Goal: Transaction & Acquisition: Purchase product/service

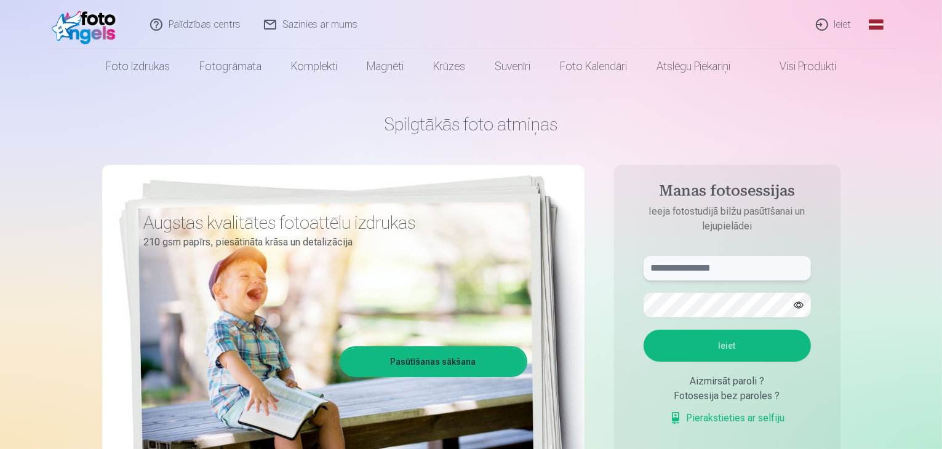
click at [706, 266] on input "text" at bounding box center [726, 268] width 167 height 25
type input "**********"
click at [750, 343] on button "Ieiet" at bounding box center [726, 346] width 167 height 32
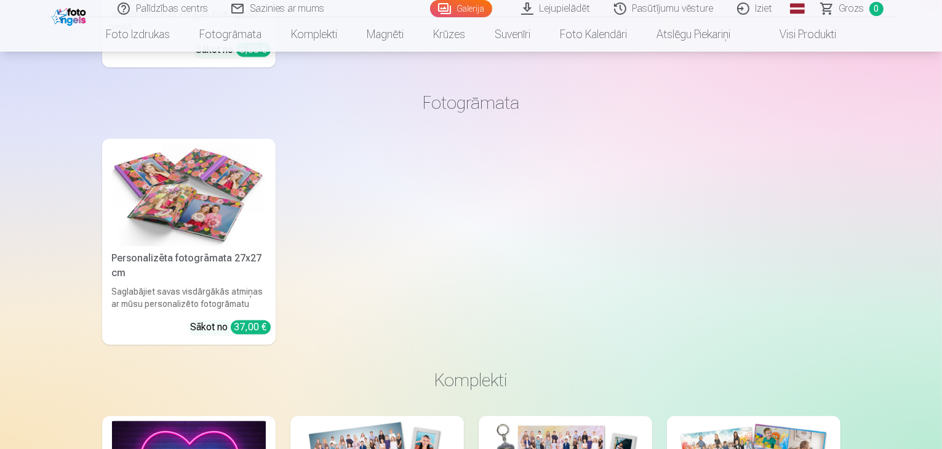
scroll to position [2533, 0]
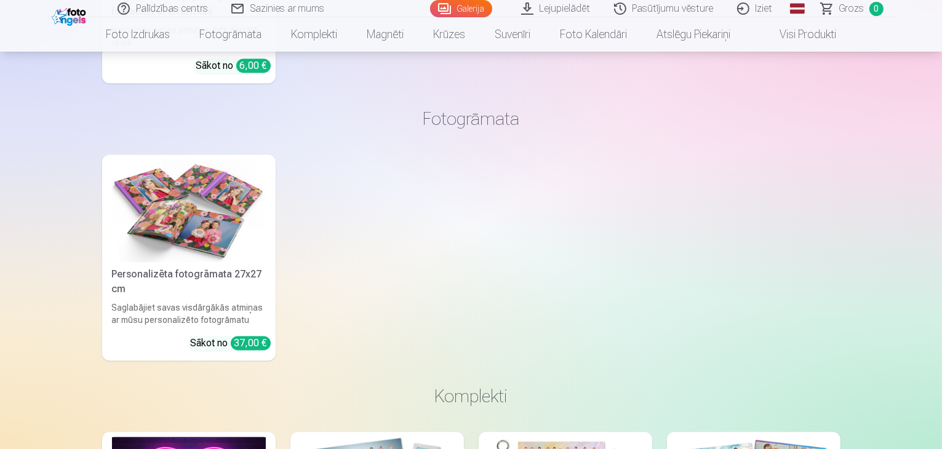
drag, startPoint x: 941, startPoint y: 173, endPoint x: 944, endPoint y: 197, distance: 24.8
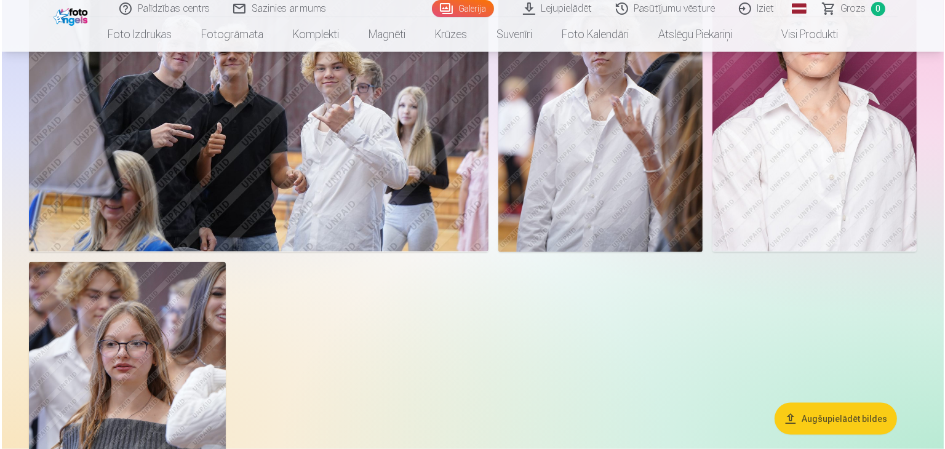
scroll to position [1478, 0]
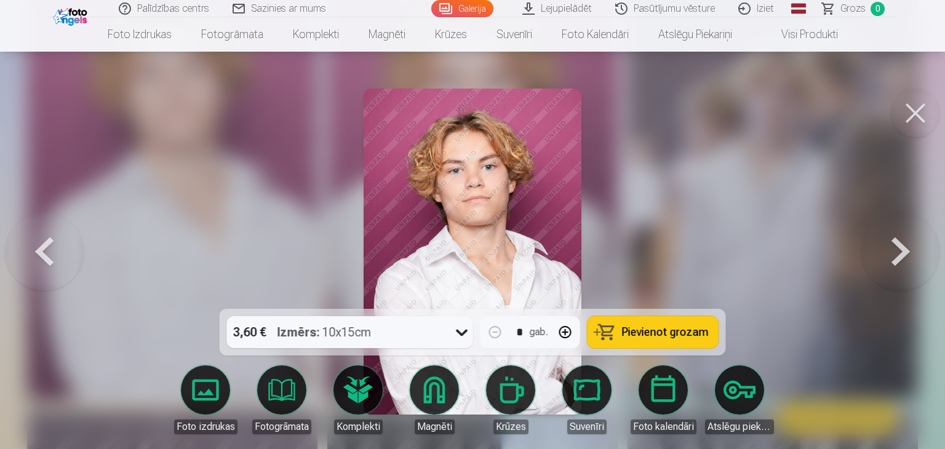
click at [669, 322] on button "Pievienot grozam" at bounding box center [653, 332] width 131 height 32
click at [908, 244] on button at bounding box center [900, 252] width 79 height 90
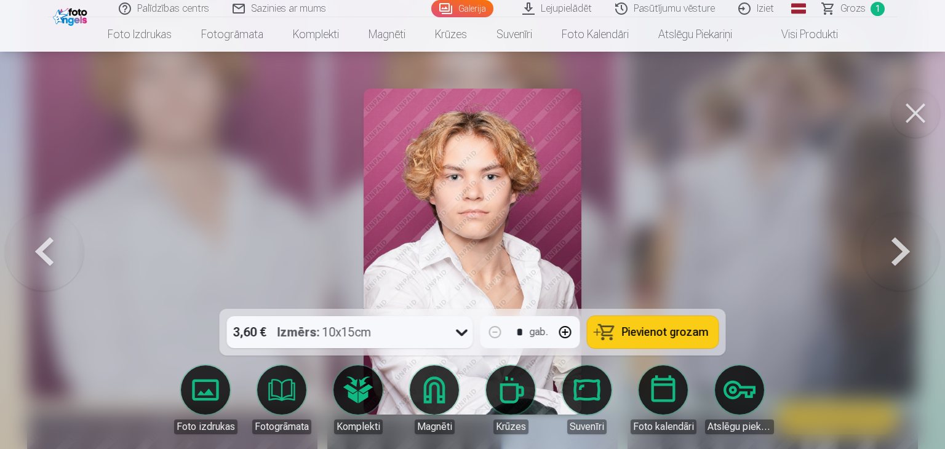
click at [908, 244] on button at bounding box center [900, 252] width 79 height 90
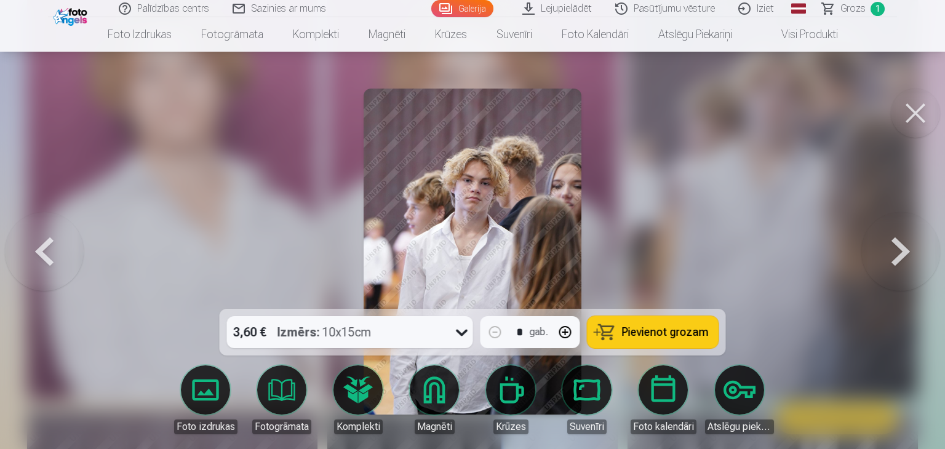
click at [908, 244] on button at bounding box center [900, 252] width 79 height 90
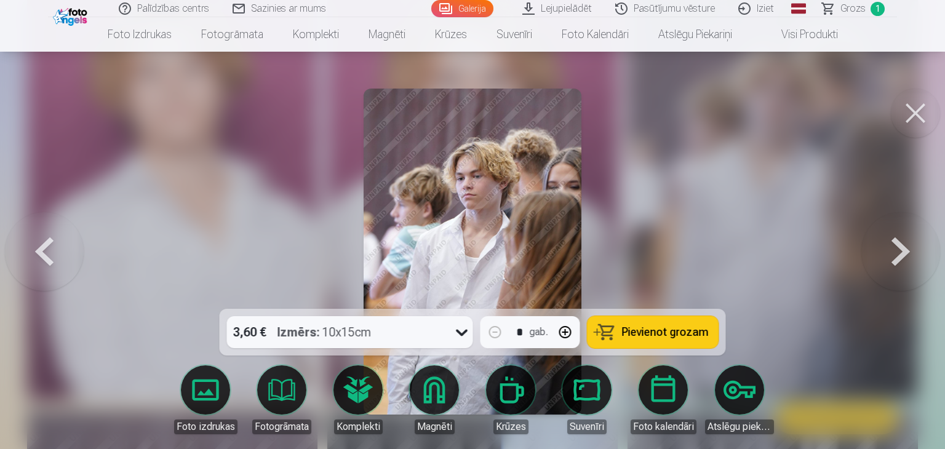
click at [908, 244] on button at bounding box center [900, 252] width 79 height 90
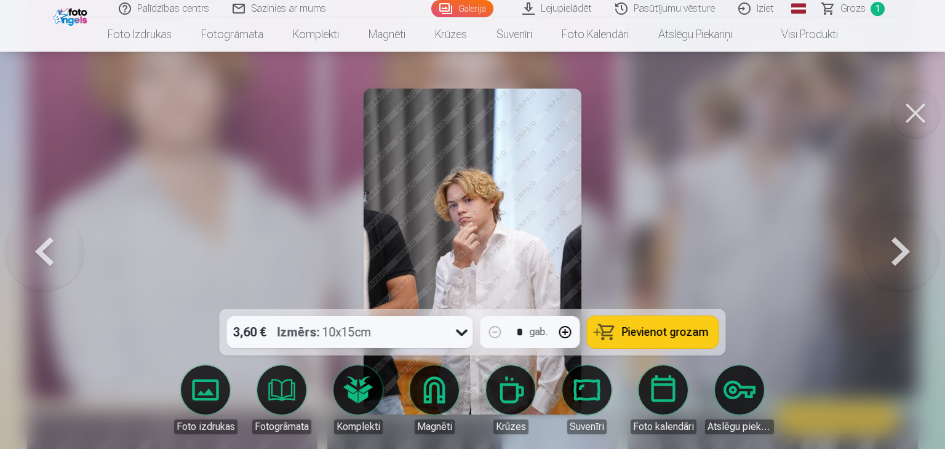
click at [908, 244] on button at bounding box center [900, 252] width 79 height 90
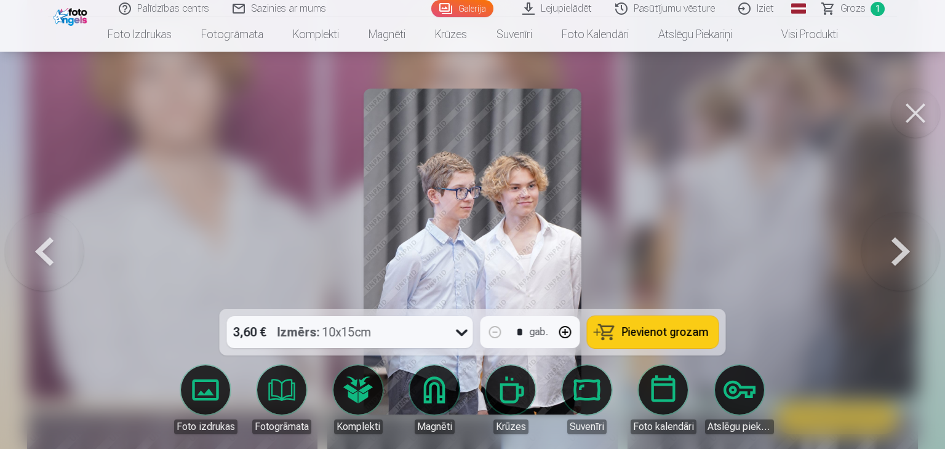
click at [908, 244] on button at bounding box center [900, 252] width 79 height 90
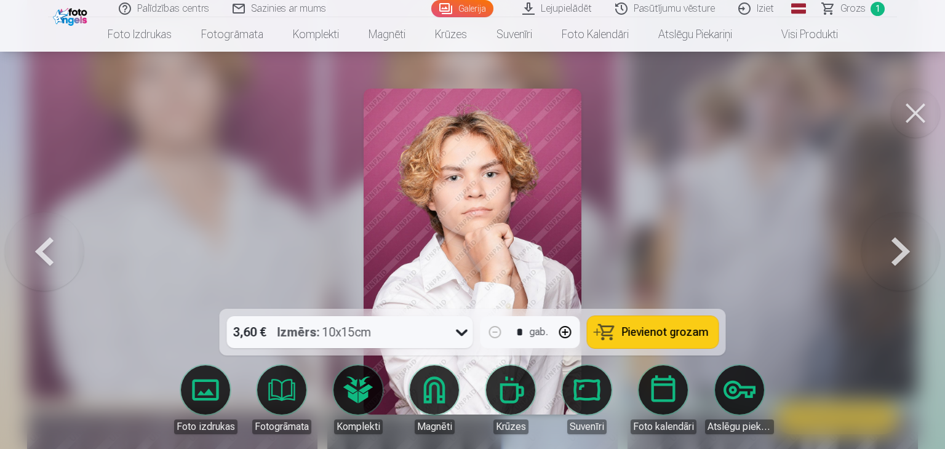
click at [629, 333] on span "Pievienot grozam" at bounding box center [665, 332] width 87 height 11
click at [913, 252] on button at bounding box center [900, 252] width 79 height 90
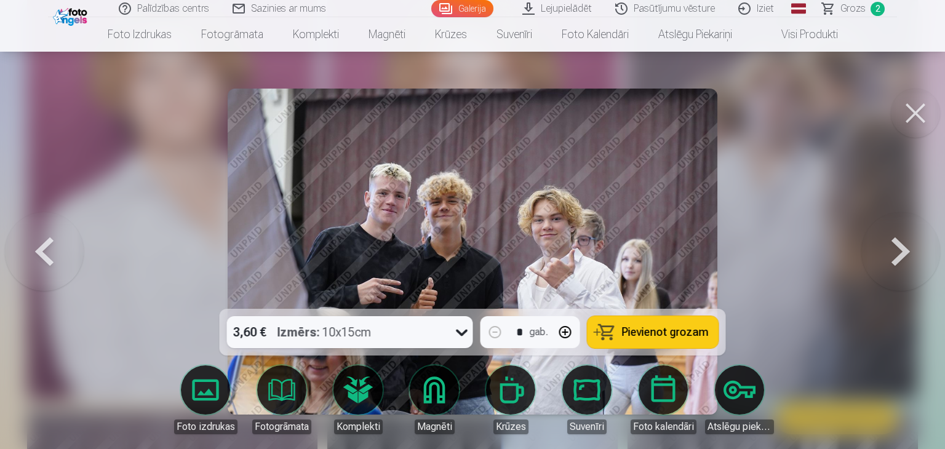
click at [913, 252] on button at bounding box center [900, 252] width 79 height 90
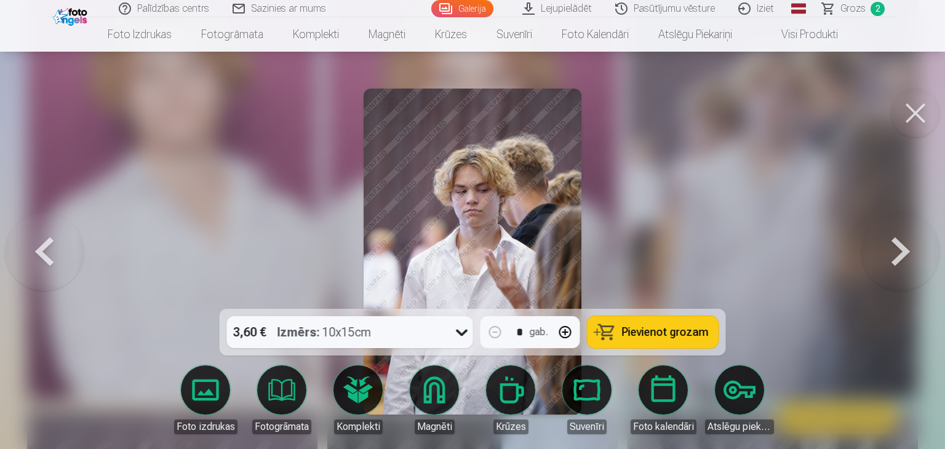
click at [913, 252] on button at bounding box center [900, 252] width 79 height 90
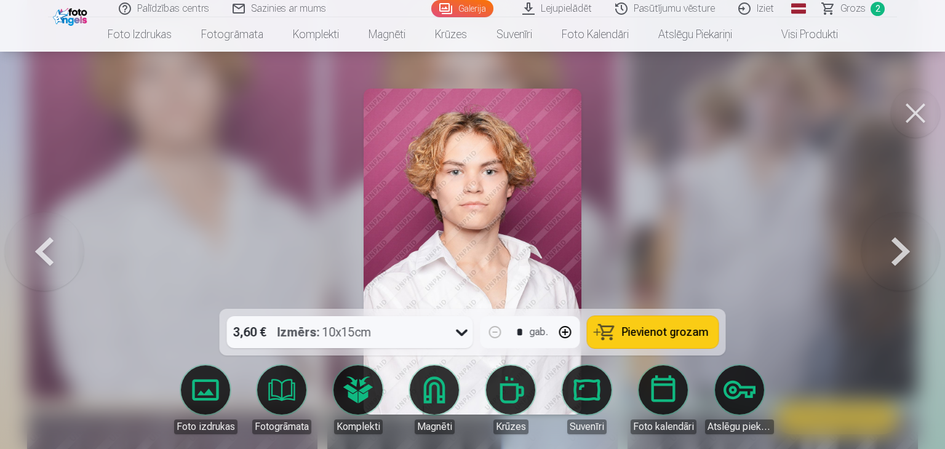
click at [913, 252] on button at bounding box center [900, 252] width 79 height 90
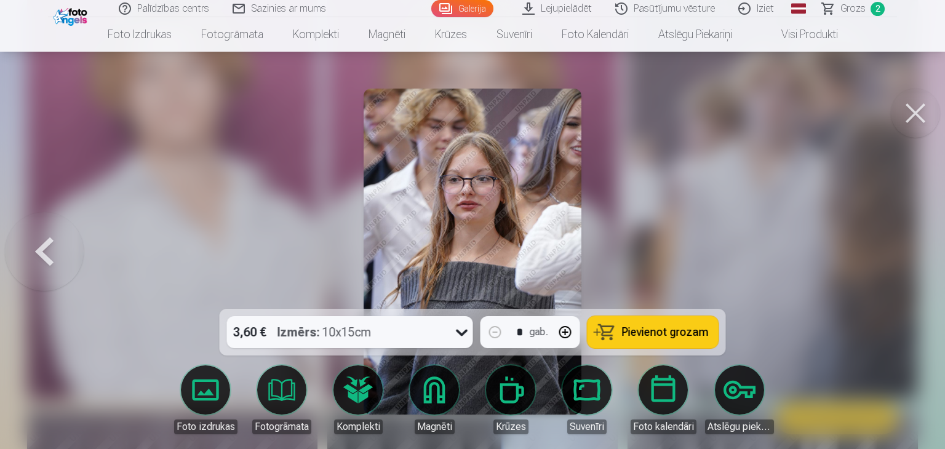
click at [42, 252] on button at bounding box center [44, 252] width 79 height 90
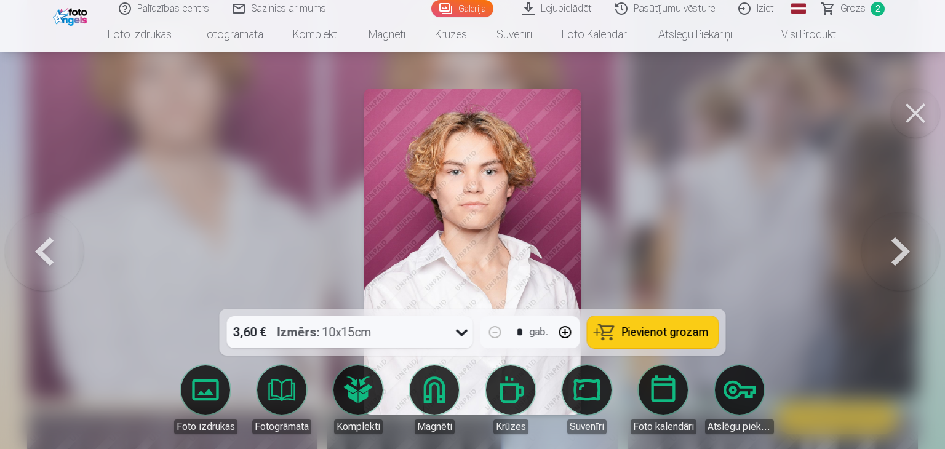
click at [42, 252] on button at bounding box center [44, 252] width 79 height 90
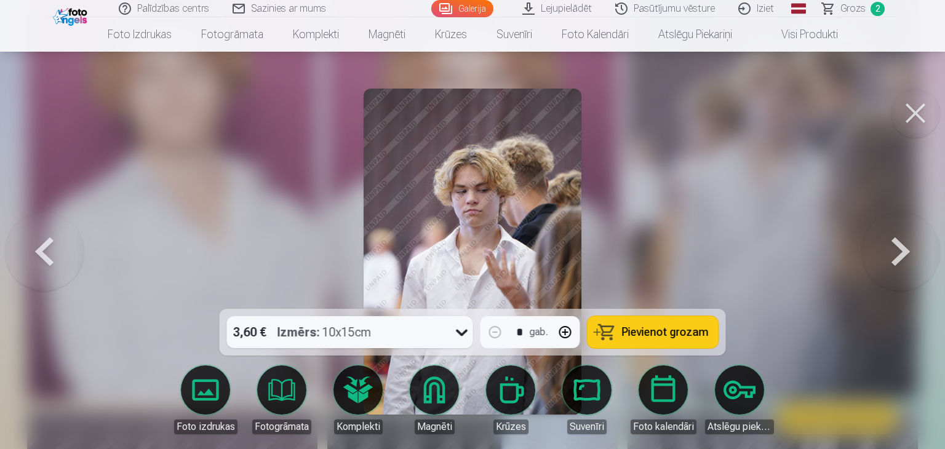
click at [42, 252] on button at bounding box center [44, 252] width 79 height 90
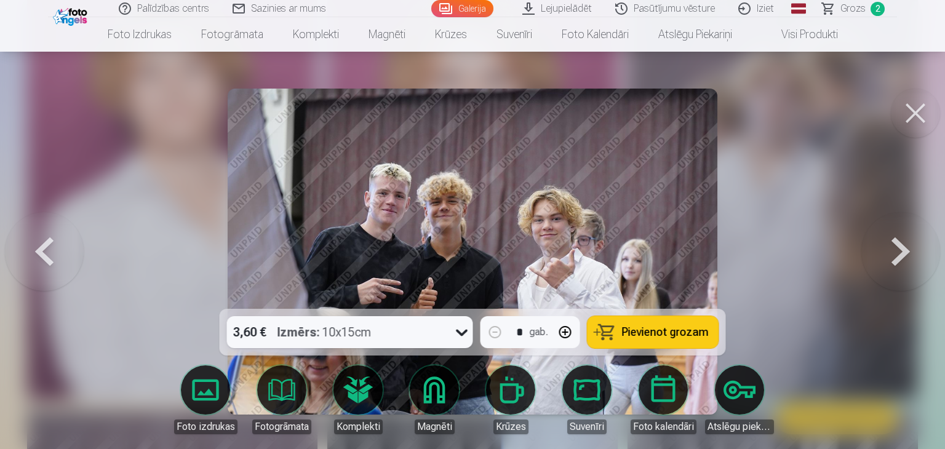
click at [42, 252] on button at bounding box center [44, 252] width 79 height 90
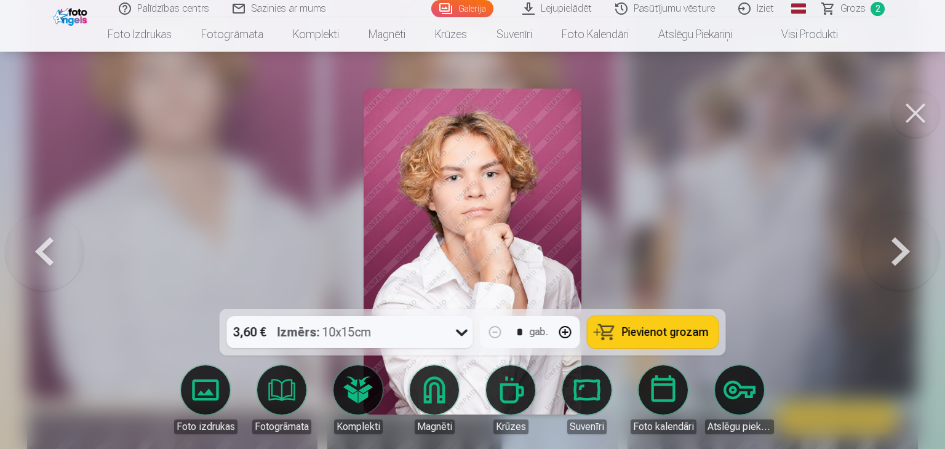
click at [42, 252] on button at bounding box center [44, 252] width 79 height 90
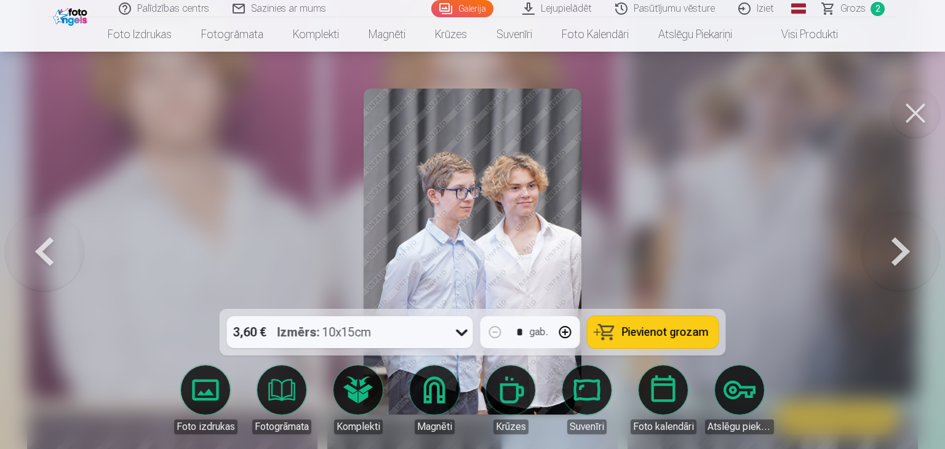
click at [42, 252] on button at bounding box center [44, 252] width 79 height 90
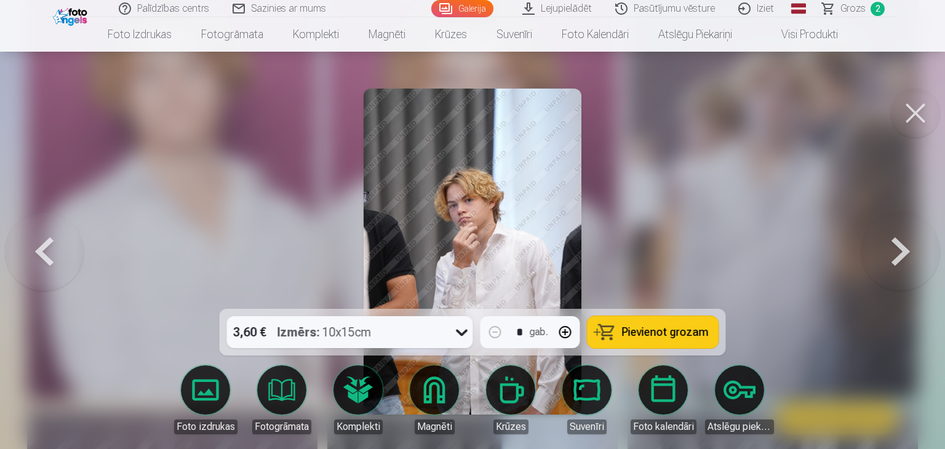
click at [42, 252] on button at bounding box center [44, 252] width 79 height 90
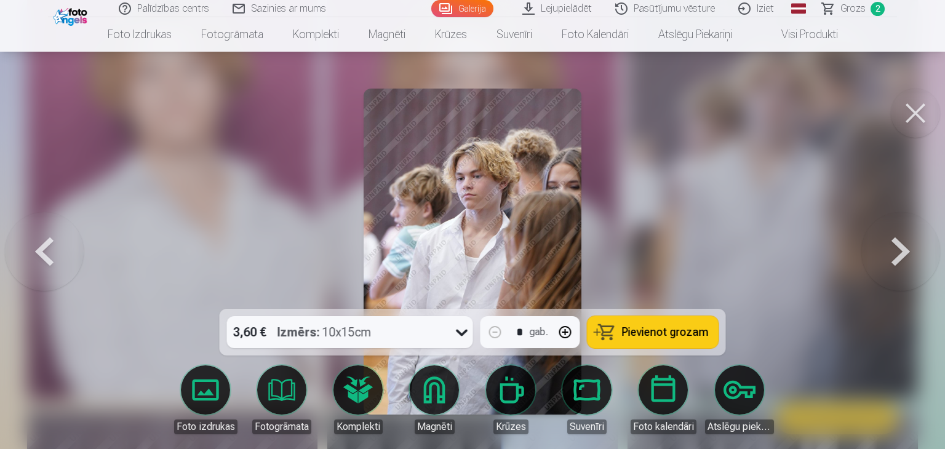
click at [42, 252] on button at bounding box center [44, 252] width 79 height 90
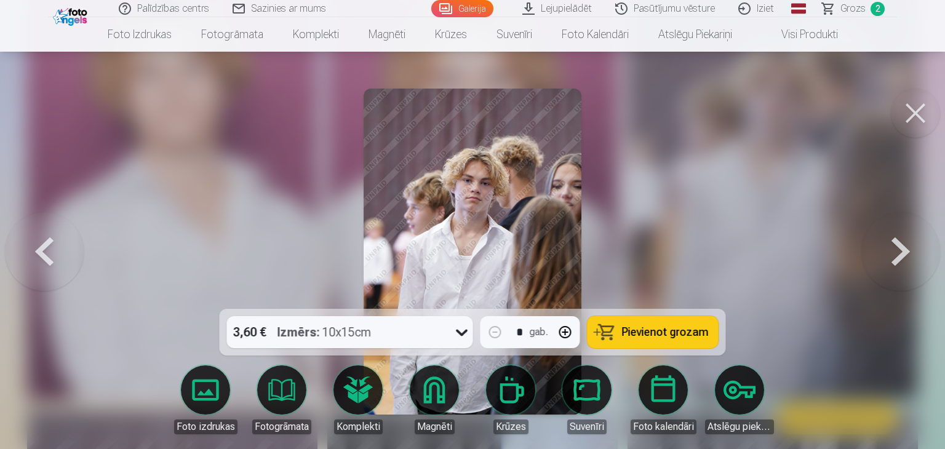
click at [42, 252] on button at bounding box center [44, 252] width 79 height 90
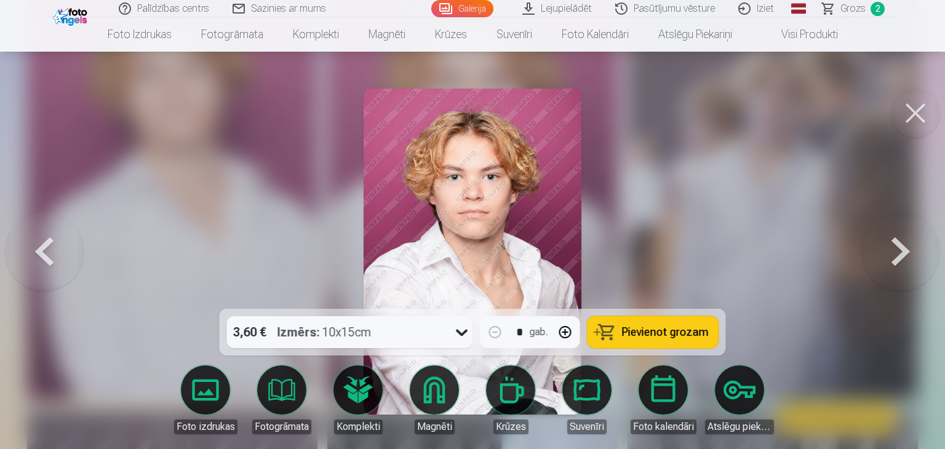
click at [42, 252] on button at bounding box center [44, 252] width 79 height 90
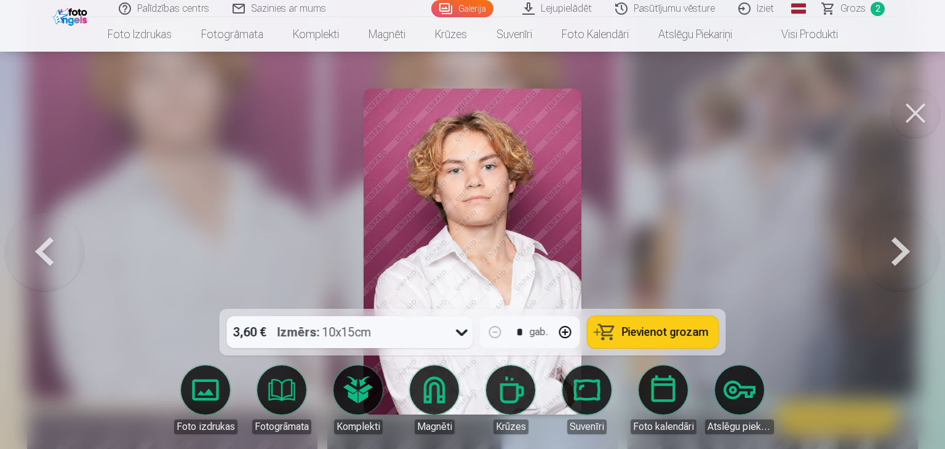
click at [42, 252] on button at bounding box center [44, 252] width 79 height 90
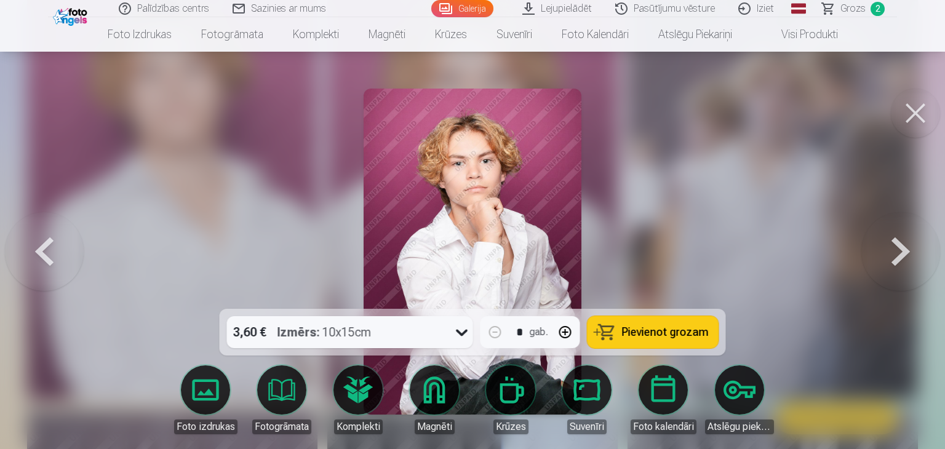
click at [42, 252] on button at bounding box center [44, 252] width 79 height 90
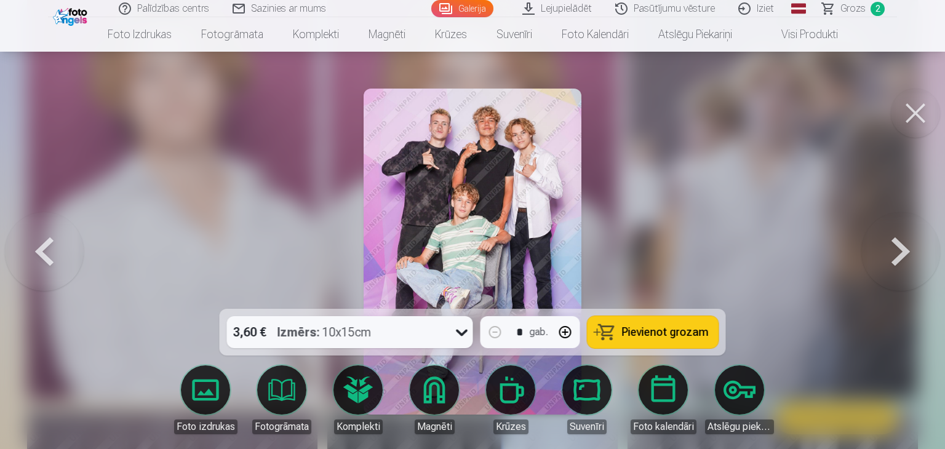
click at [42, 252] on button at bounding box center [44, 252] width 79 height 90
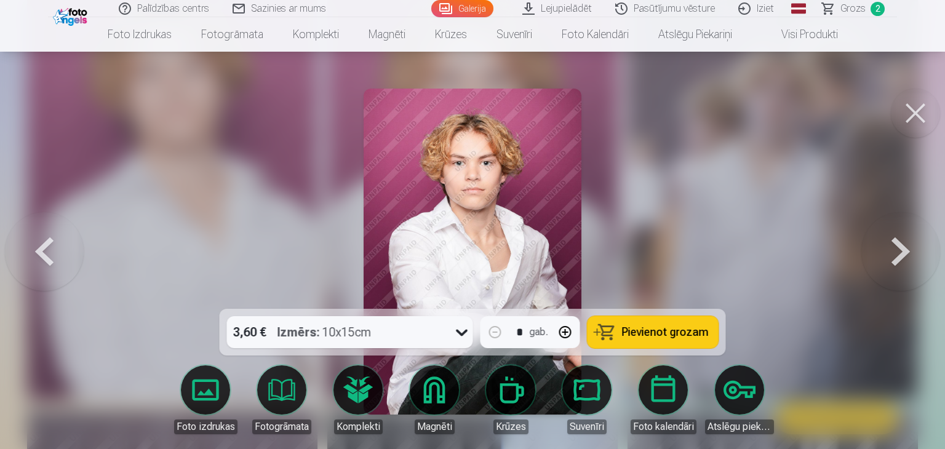
click at [42, 252] on button at bounding box center [44, 252] width 79 height 90
